Goal: Complete application form: Complete application form

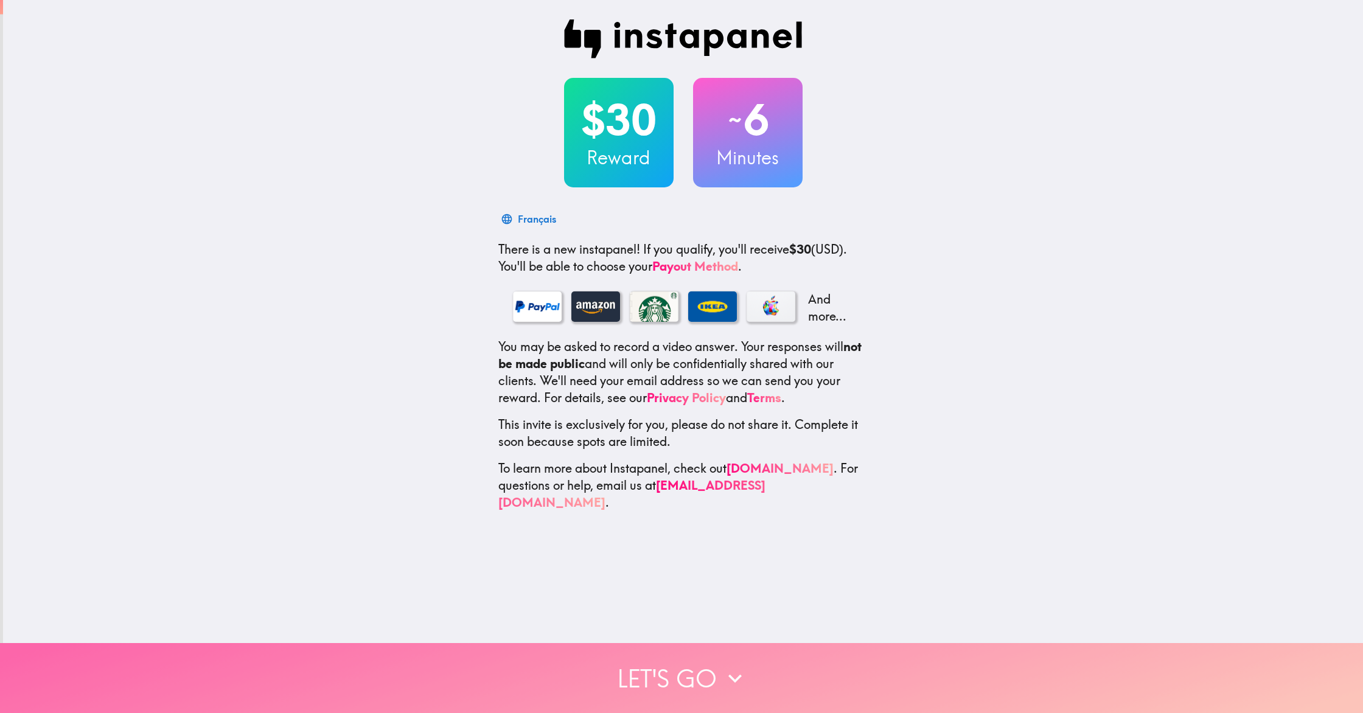
click at [685, 686] on button "Let's go" at bounding box center [681, 678] width 1363 height 70
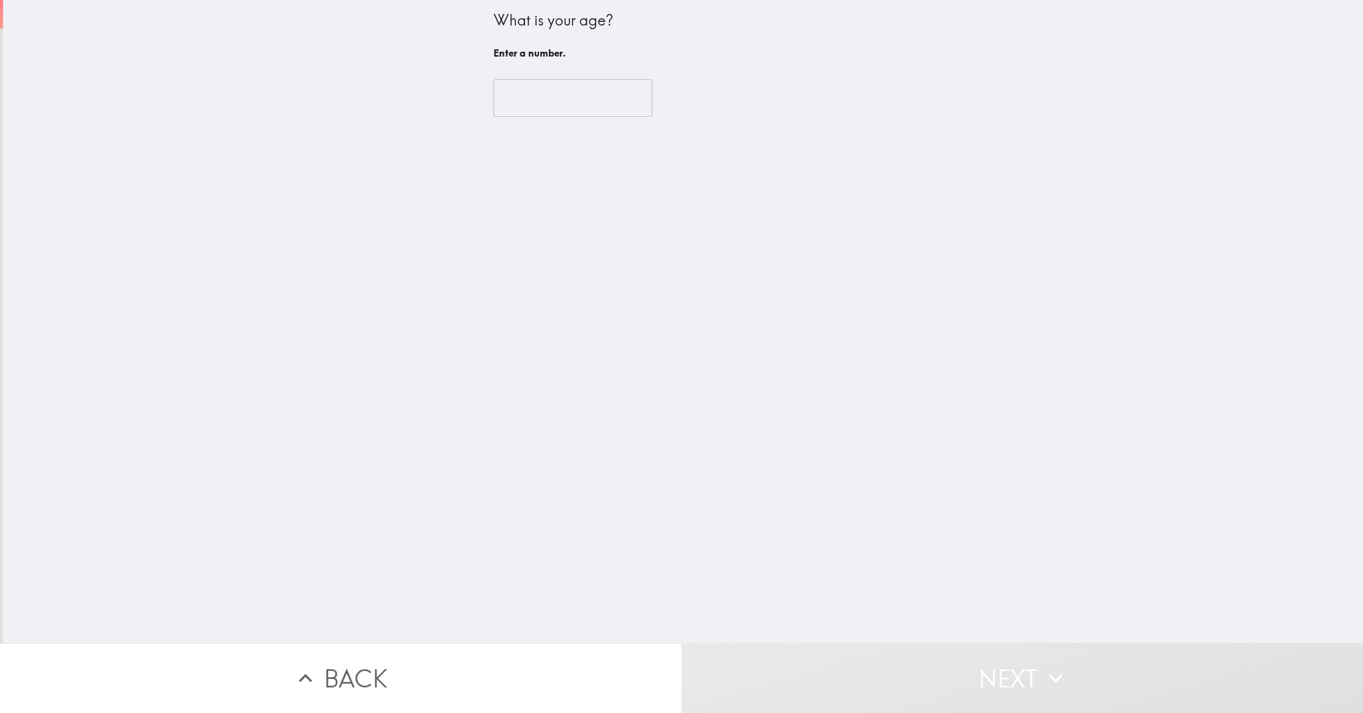
click at [544, 89] on input "number" at bounding box center [572, 98] width 159 height 38
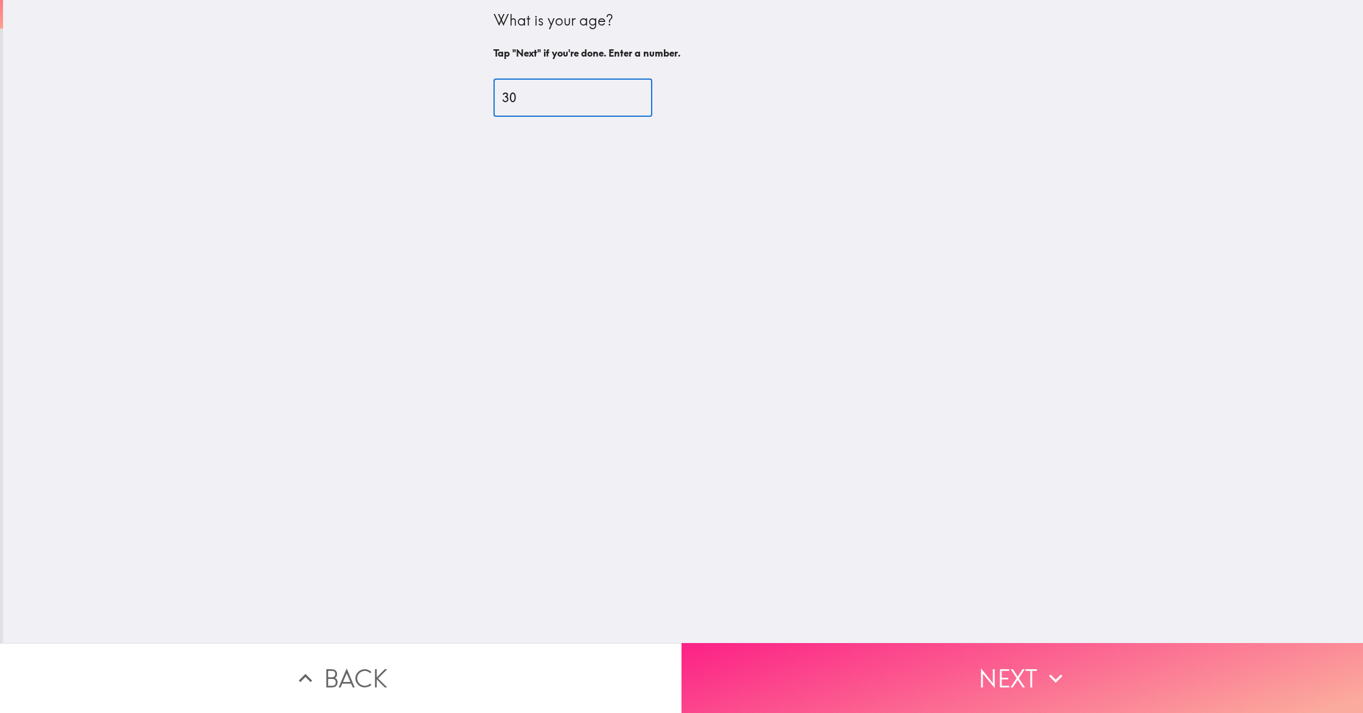
type input "30"
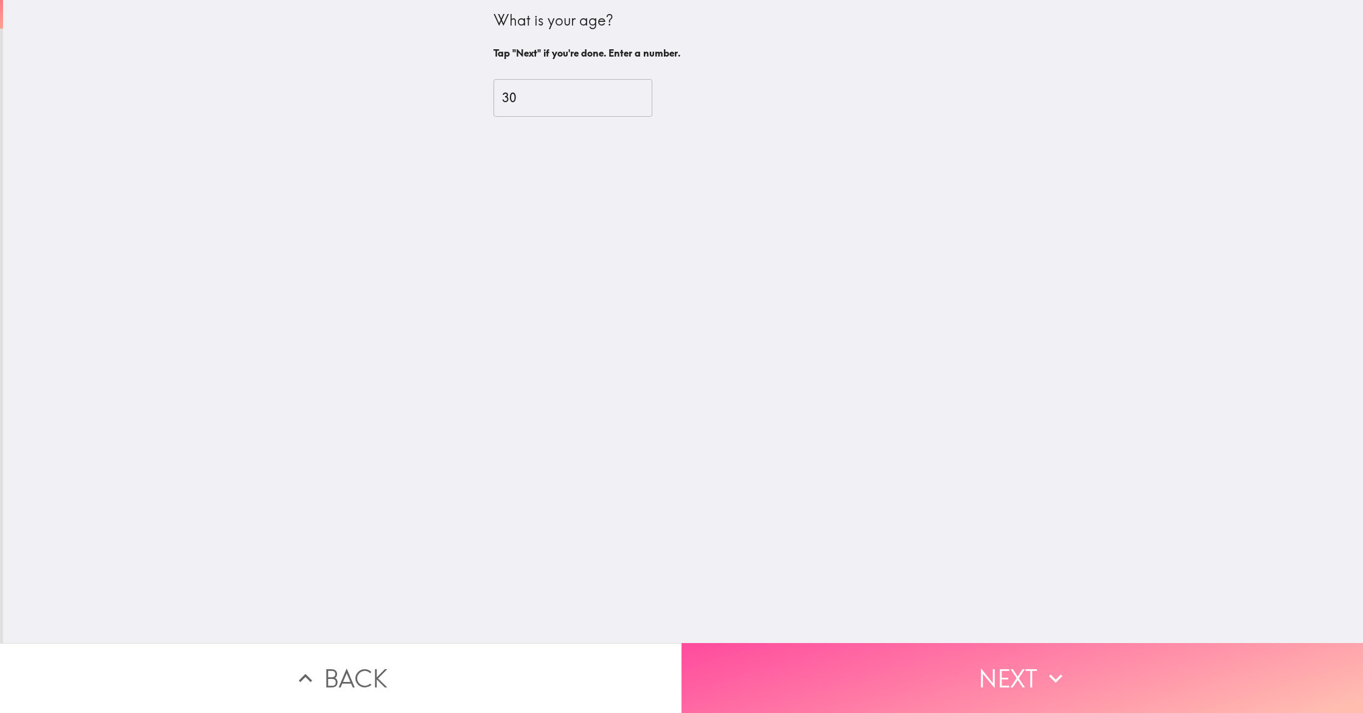
click at [988, 666] on button "Next" at bounding box center [1021, 678] width 681 height 70
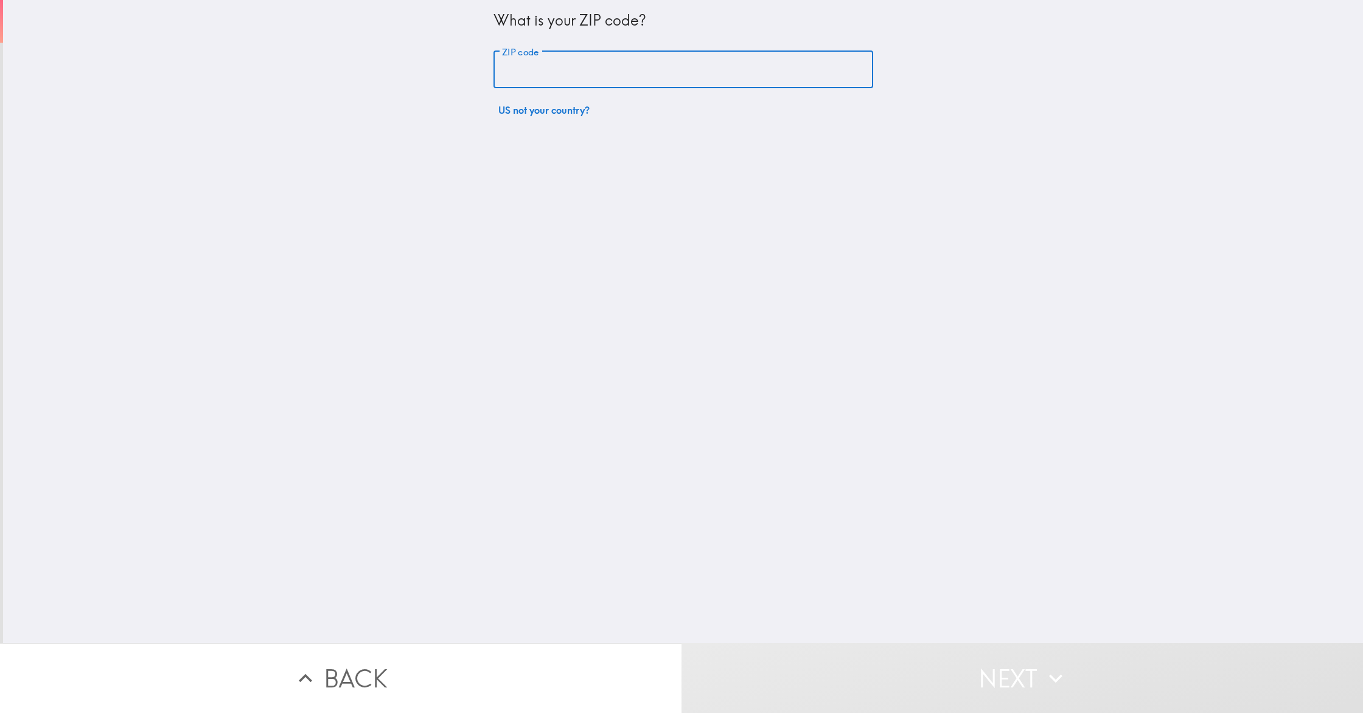
click at [644, 56] on input "ZIP code" at bounding box center [683, 70] width 380 height 38
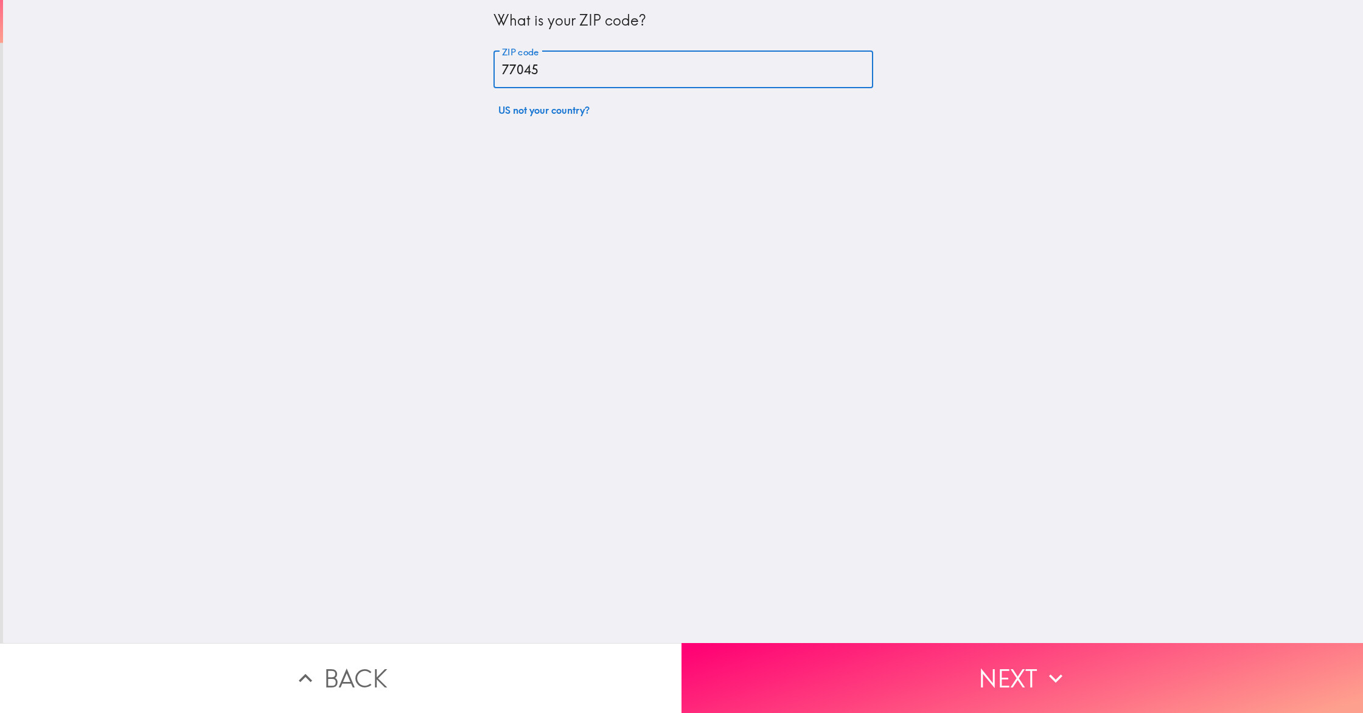
type input "77045"
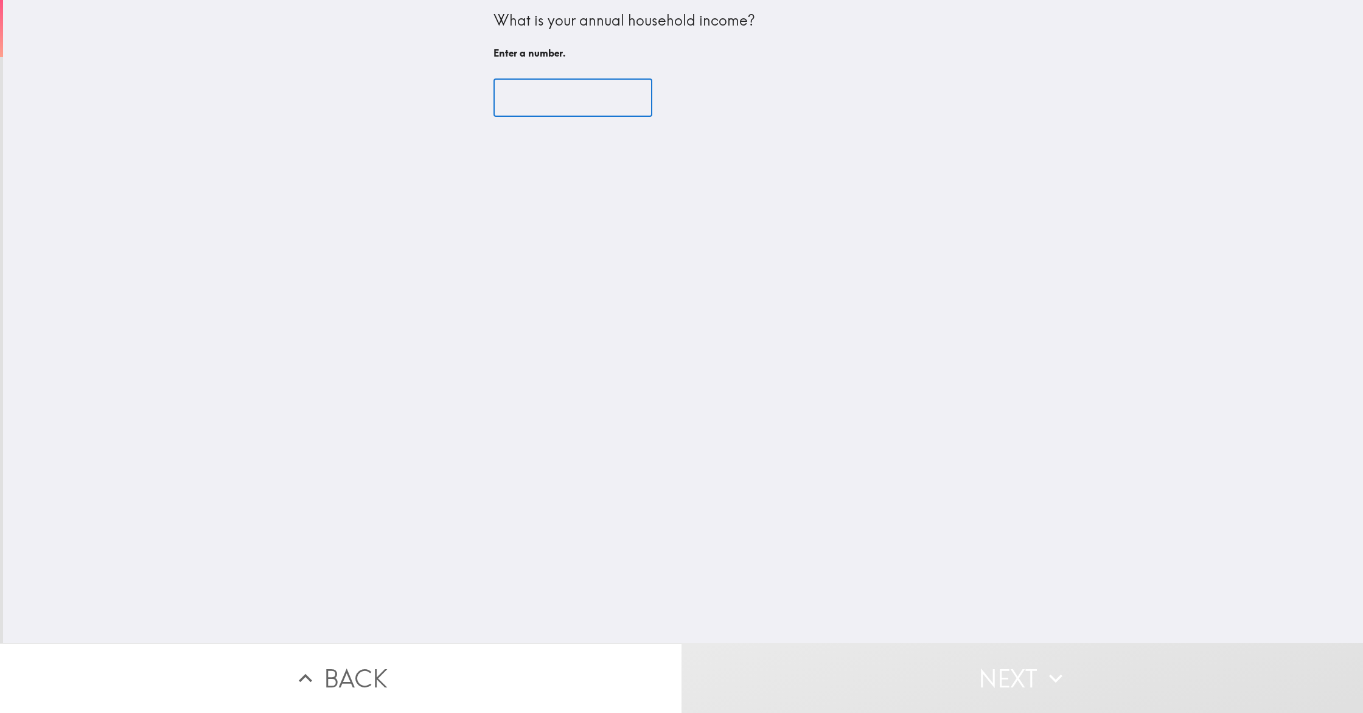
click at [599, 94] on input "number" at bounding box center [572, 98] width 159 height 38
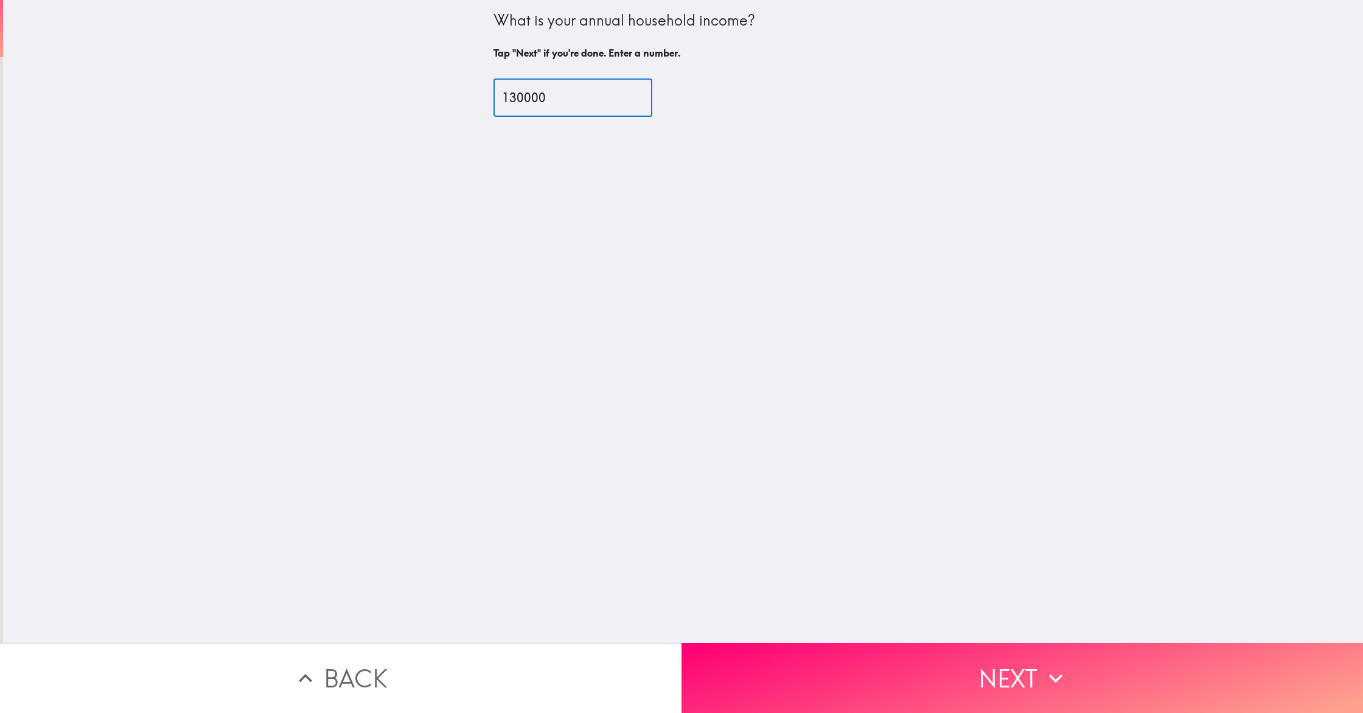
type input "130000"
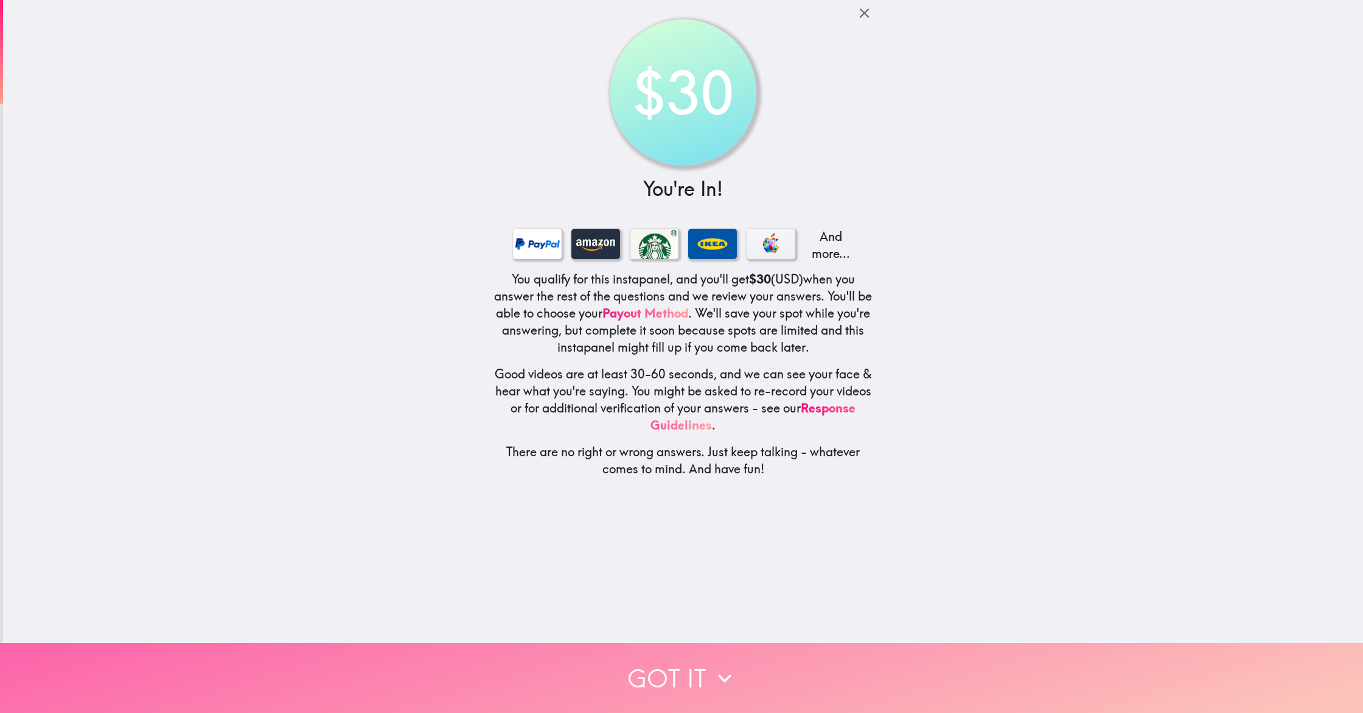
click at [683, 683] on button "Got it" at bounding box center [681, 678] width 1363 height 70
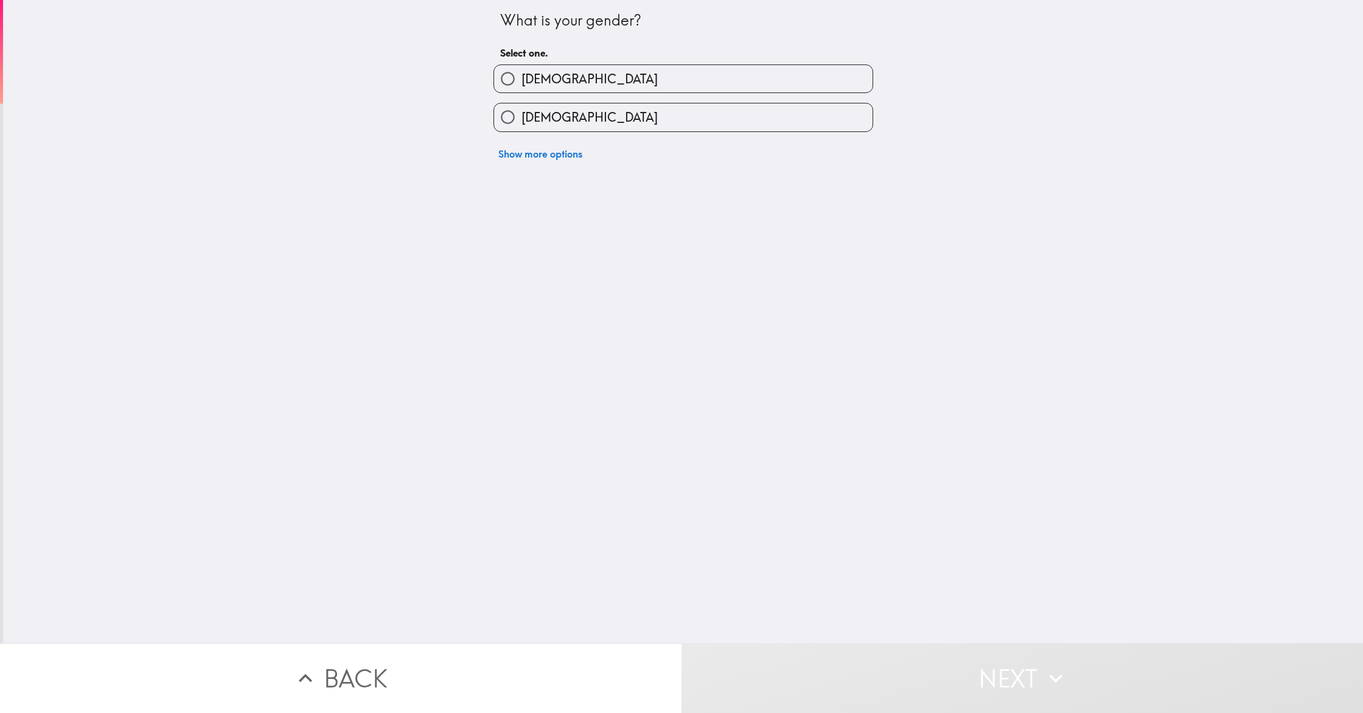
click at [605, 116] on label "[DEMOGRAPHIC_DATA]" at bounding box center [683, 116] width 378 height 27
click at [521, 116] on input "[DEMOGRAPHIC_DATA]" at bounding box center [507, 116] width 27 height 27
radio input "true"
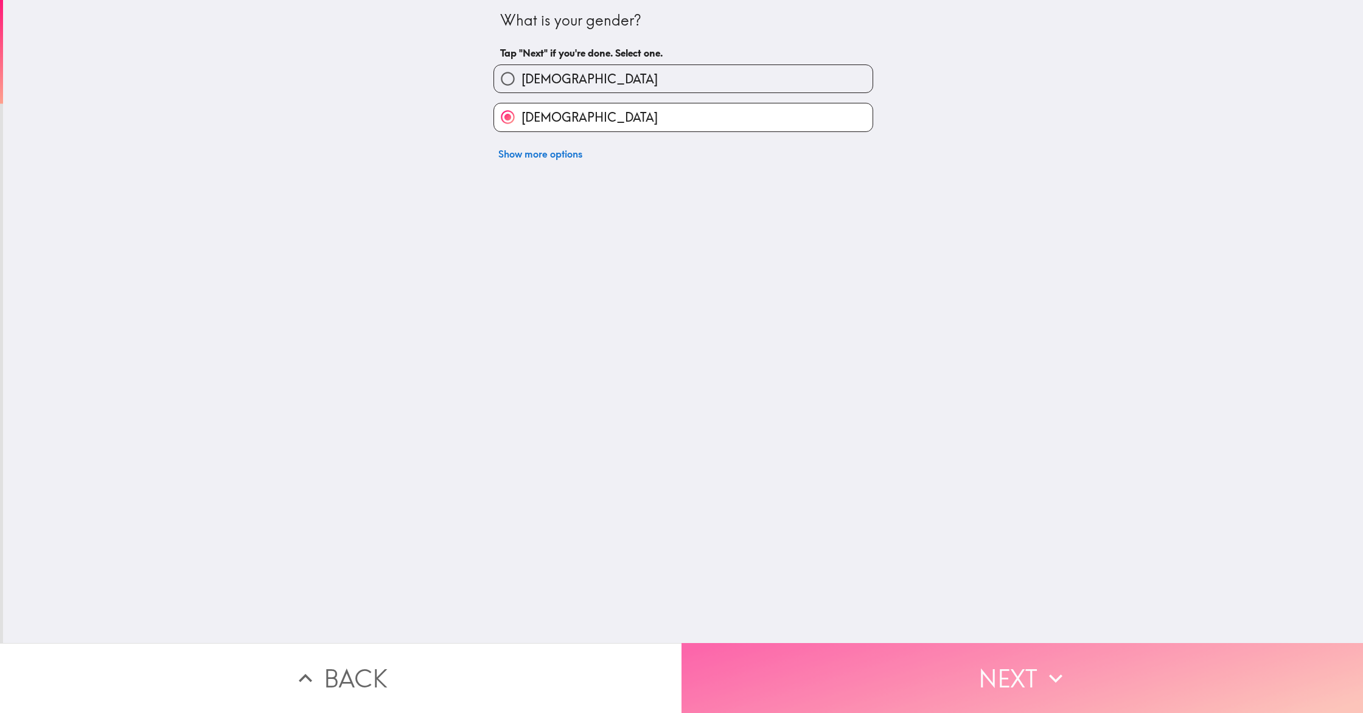
click at [969, 713] on button "Next" at bounding box center [1021, 678] width 681 height 70
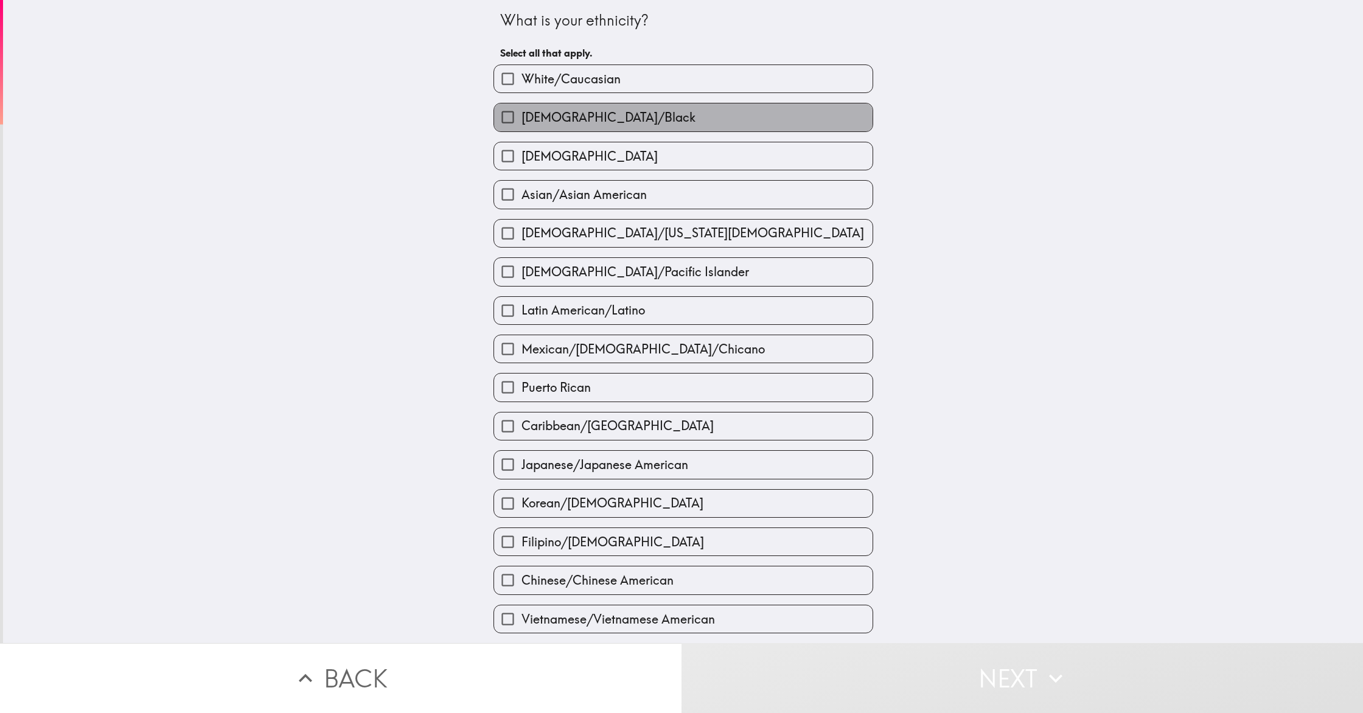
drag, startPoint x: 641, startPoint y: 120, endPoint x: 693, endPoint y: 256, distance: 144.6
click at [641, 120] on span "[DEMOGRAPHIC_DATA]/Black" at bounding box center [608, 117] width 174 height 17
click at [521, 120] on input "[DEMOGRAPHIC_DATA]/Black" at bounding box center [507, 116] width 27 height 27
checkbox input "true"
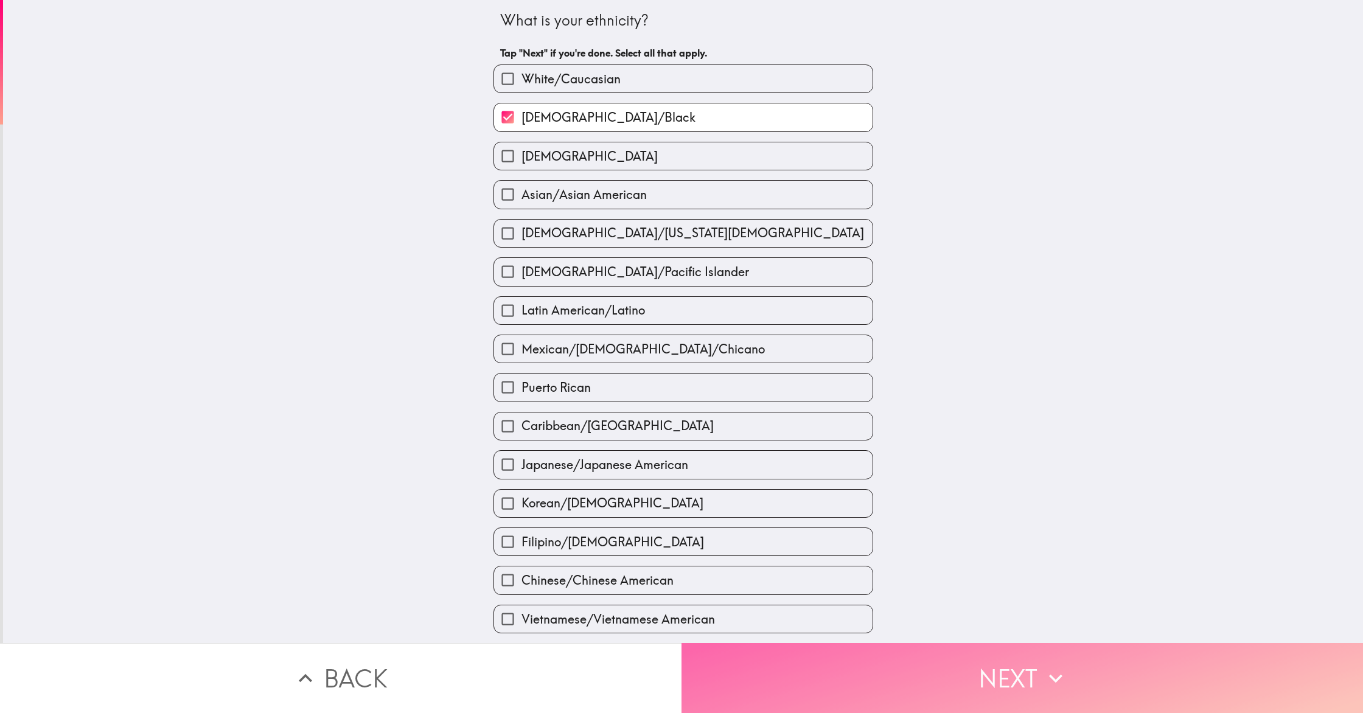
click at [943, 669] on button "Next" at bounding box center [1021, 678] width 681 height 70
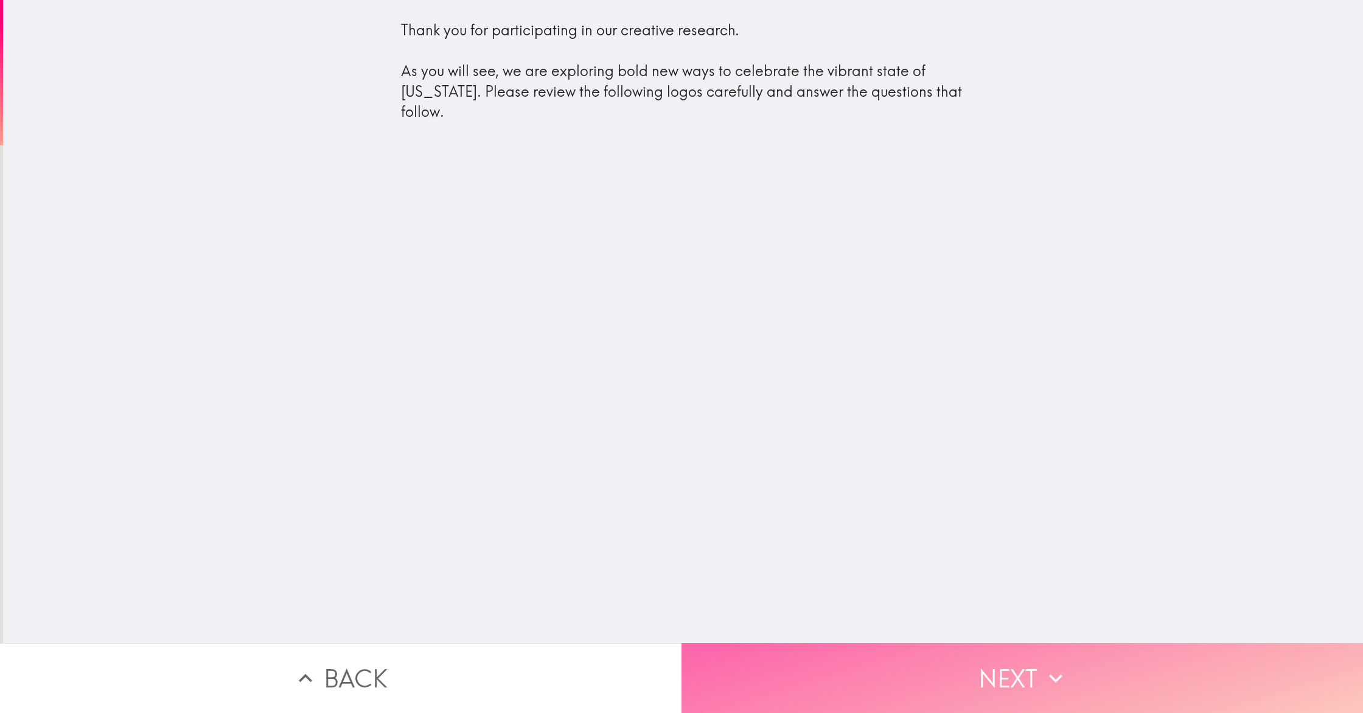
click at [943, 669] on button "Next" at bounding box center [1021, 678] width 681 height 70
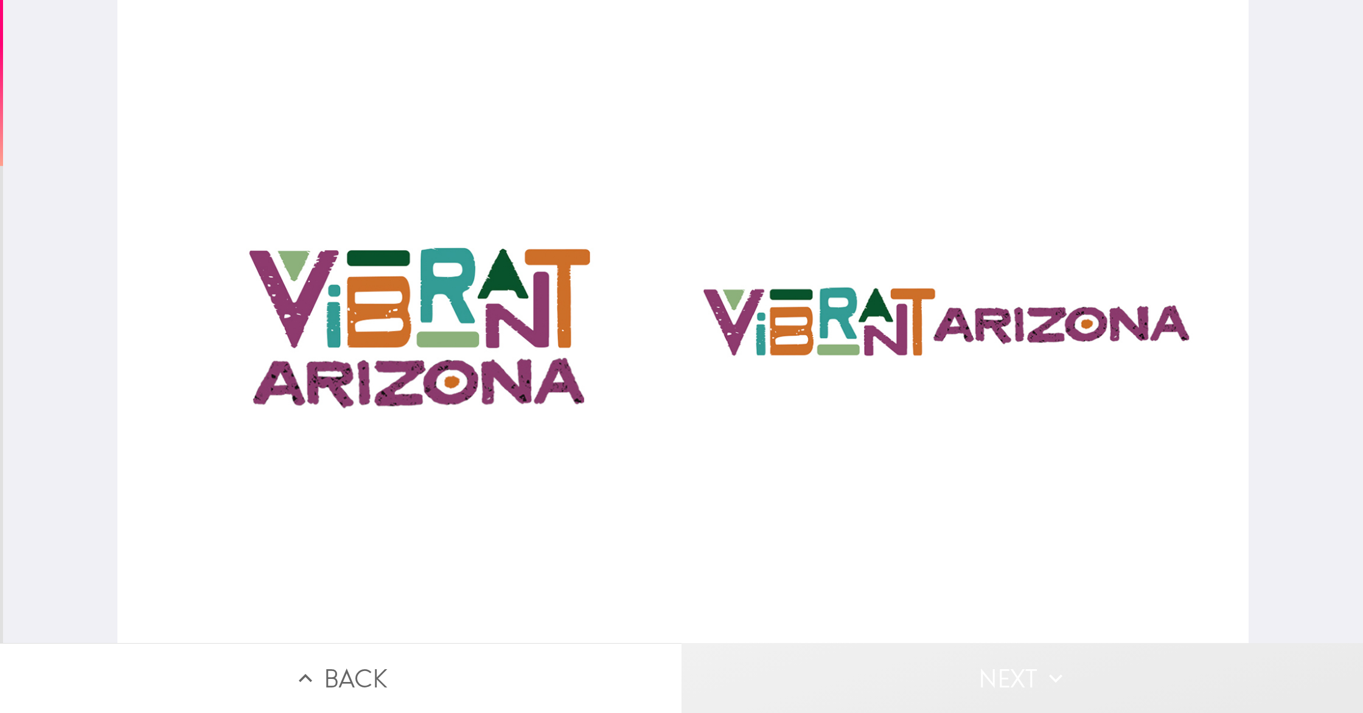
click at [952, 671] on button "Next" at bounding box center [1021, 678] width 681 height 70
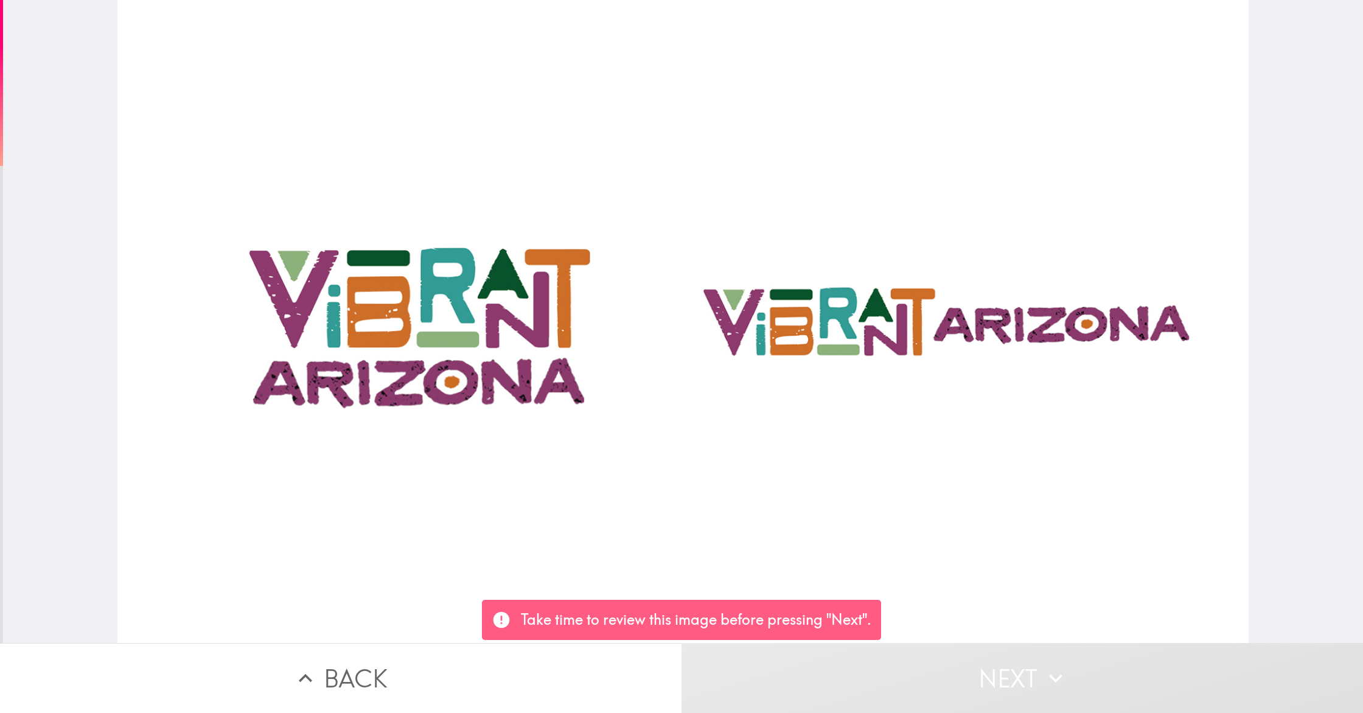
click at [556, 415] on div at bounding box center [683, 321] width 1132 height 643
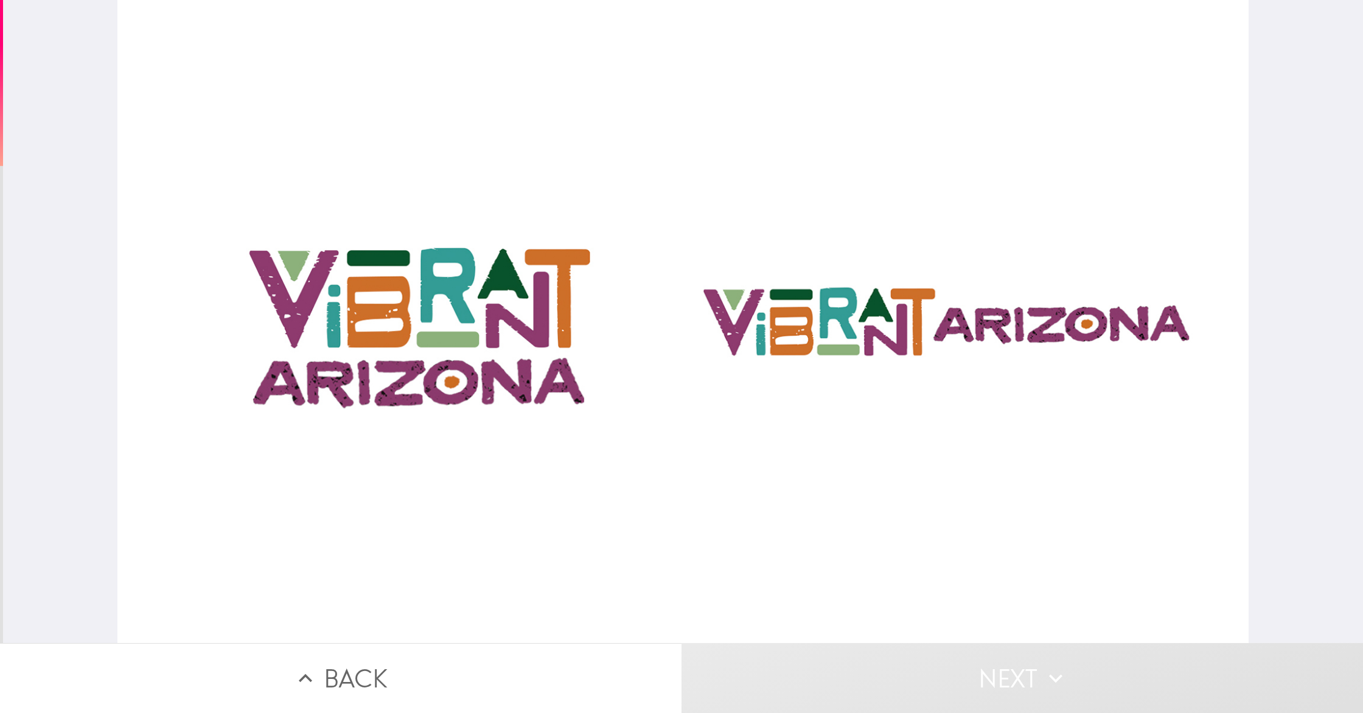
click at [591, 420] on div at bounding box center [683, 321] width 1132 height 643
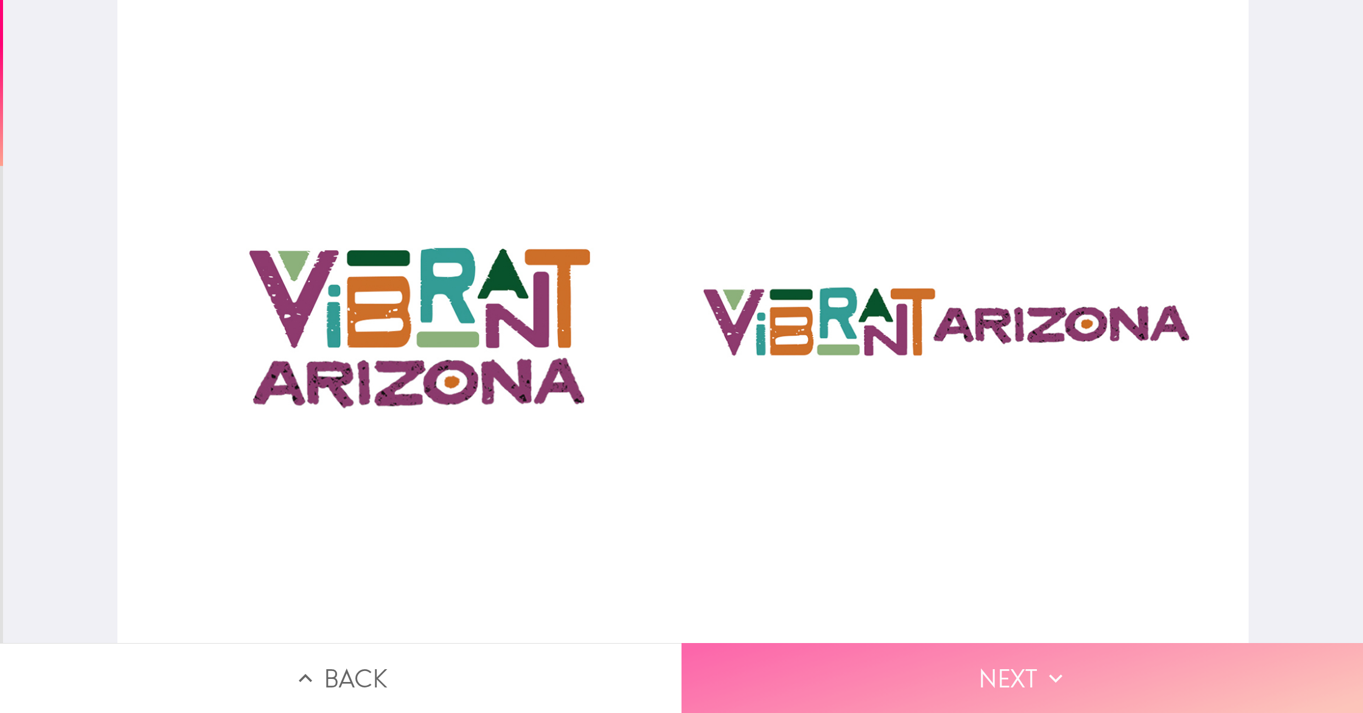
click at [1170, 702] on button "Next" at bounding box center [1021, 678] width 681 height 70
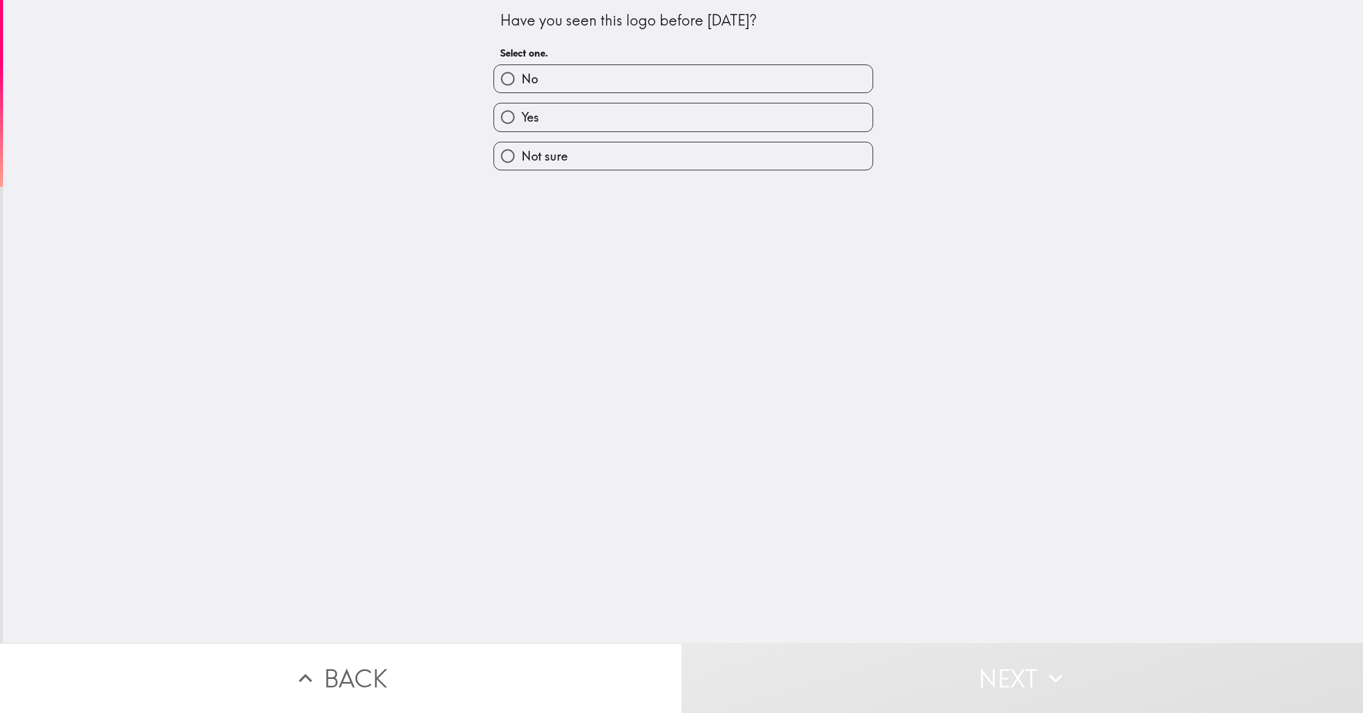
drag, startPoint x: 618, startPoint y: 75, endPoint x: 660, endPoint y: 139, distance: 75.9
click at [618, 76] on label "No" at bounding box center [683, 78] width 378 height 27
click at [521, 76] on input "No" at bounding box center [507, 78] width 27 height 27
radio input "true"
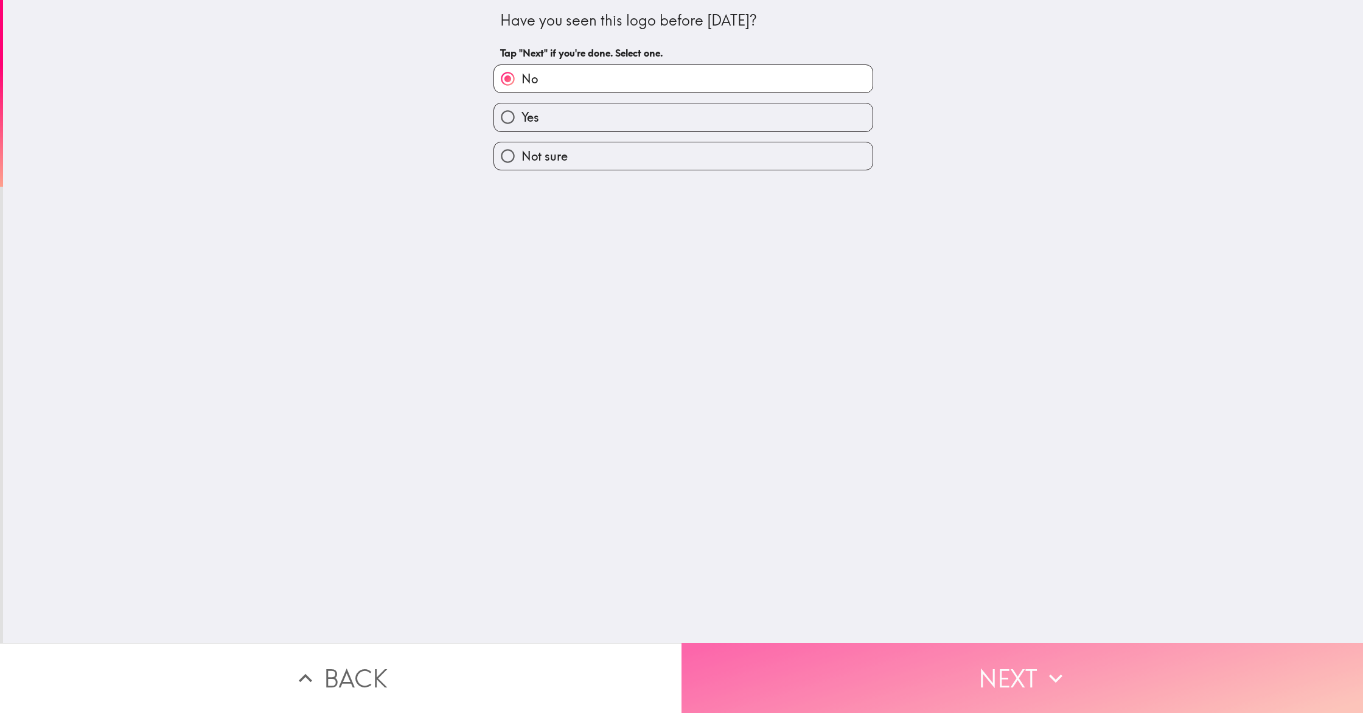
click at [949, 660] on button "Next" at bounding box center [1021, 678] width 681 height 70
